Goal: Navigation & Orientation: Go to known website

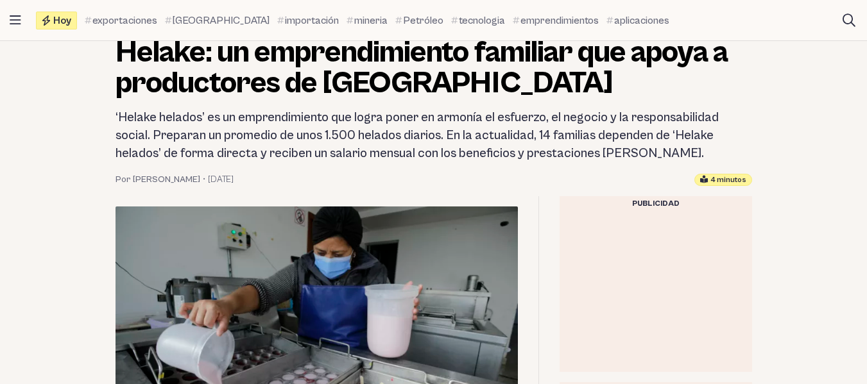
scroll to position [214, 0]
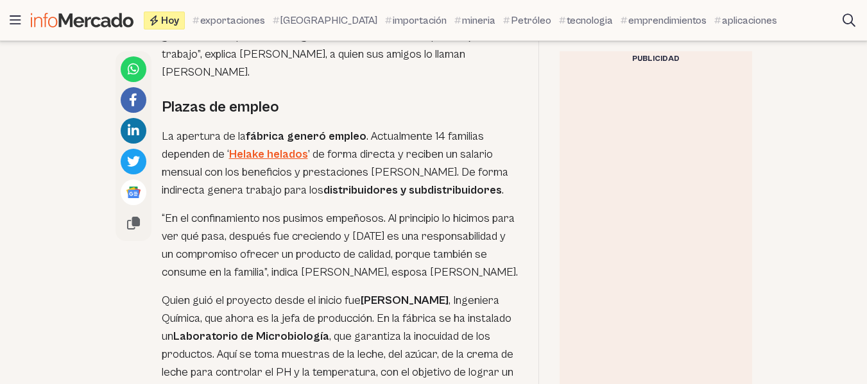
scroll to position [1879, 0]
click at [248, 147] on link "Helake helados" at bounding box center [268, 153] width 79 height 13
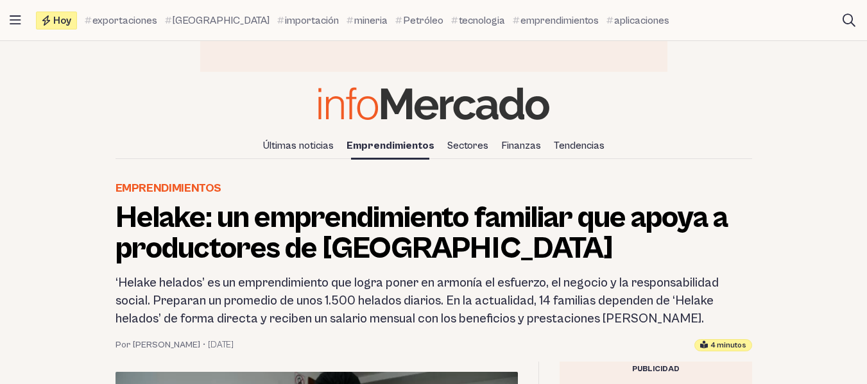
scroll to position [53, 0]
